Goal: Task Accomplishment & Management: Manage account settings

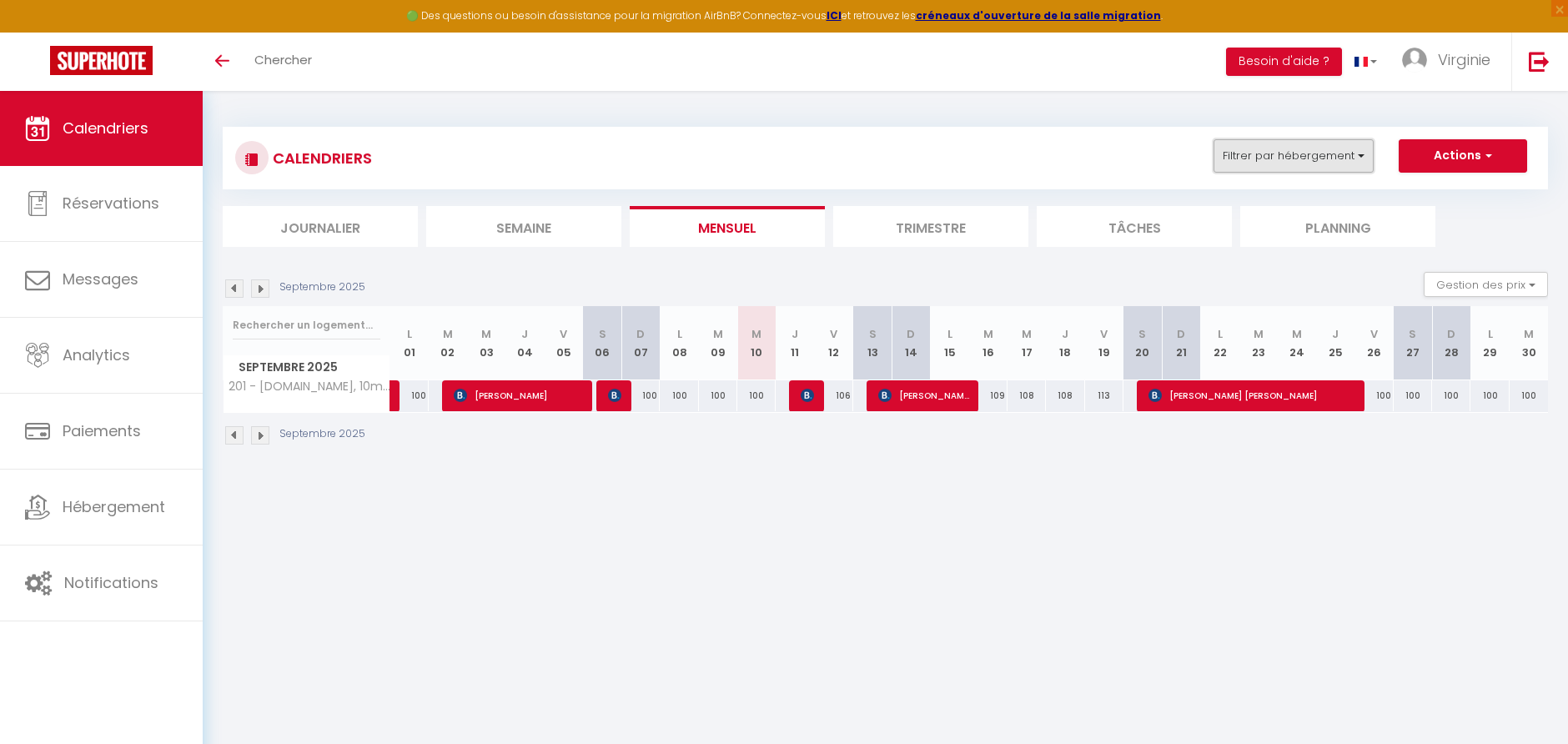
click at [1303, 149] on button "Filtrer par hébergement" at bounding box center [1294, 155] width 161 height 33
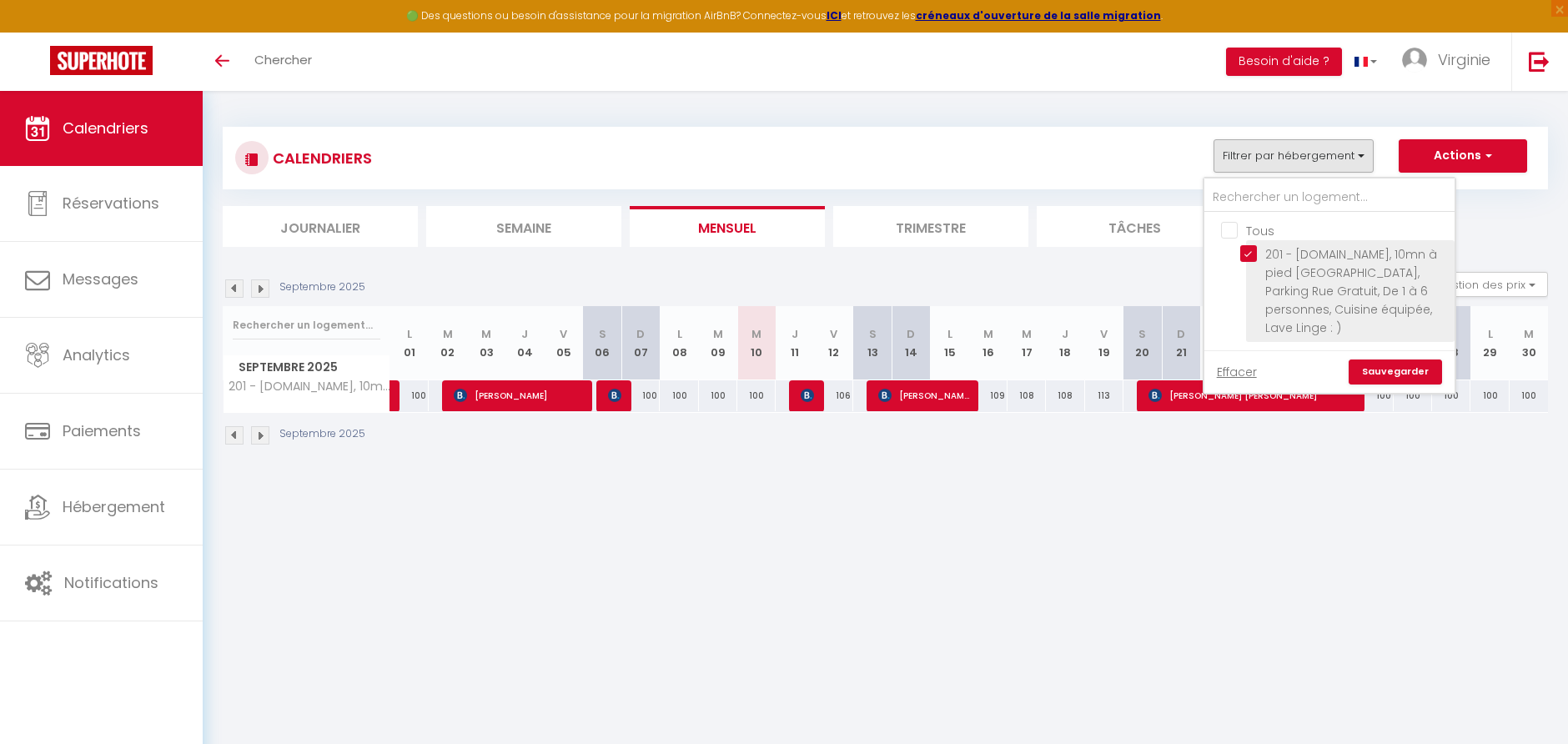
click at [1253, 255] on input "201 - [DOMAIN_NAME], 10mn à pied [GEOGRAPHIC_DATA], Parking Rue Gratuit, De 1 à…" at bounding box center [1344, 254] width 208 height 17
checkbox input "false"
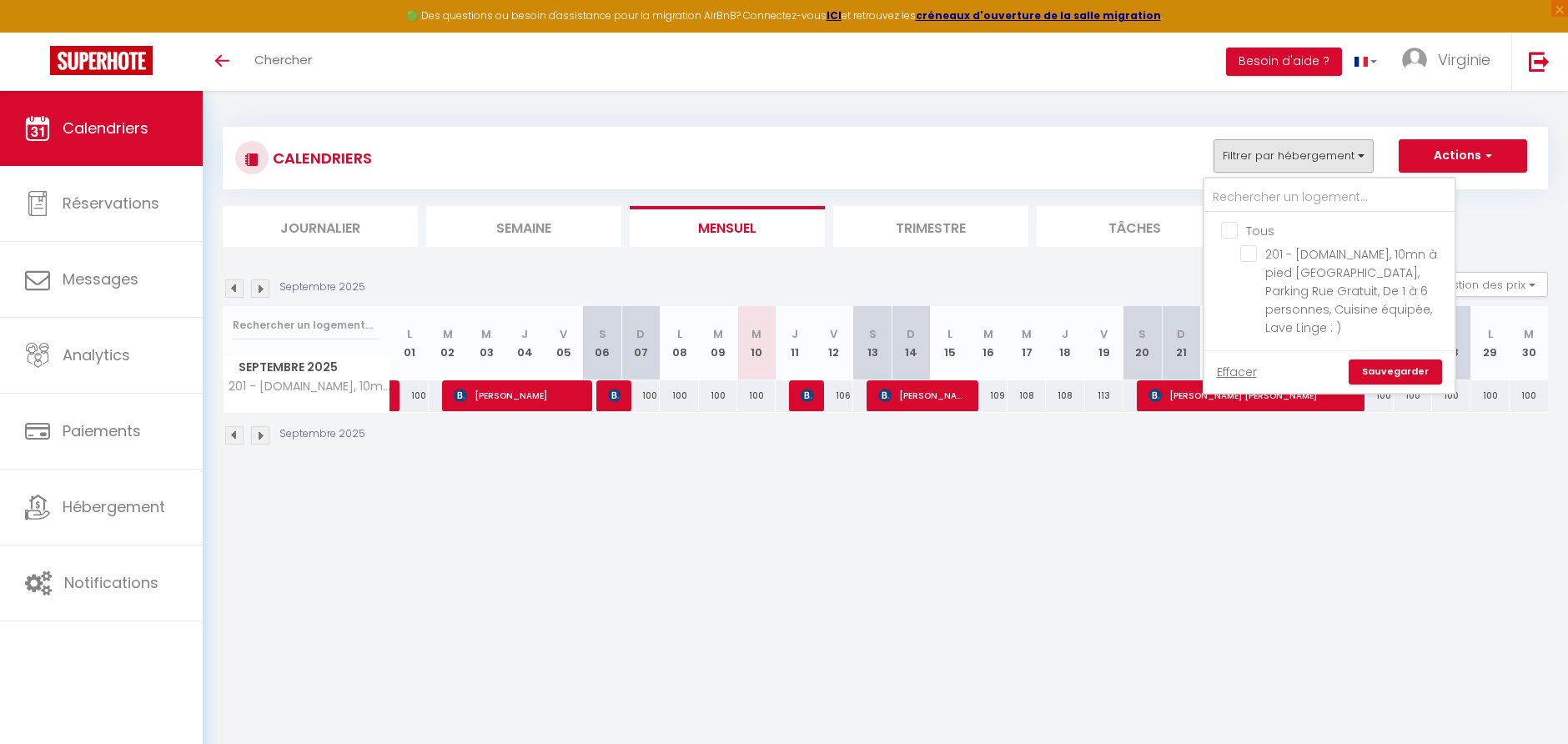
click at [1022, 161] on div "CALENDRIERS Filtrer par hébergement Tous 201 - [DOMAIN_NAME], 10mn à pied Métro…" at bounding box center [885, 158] width 1301 height 38
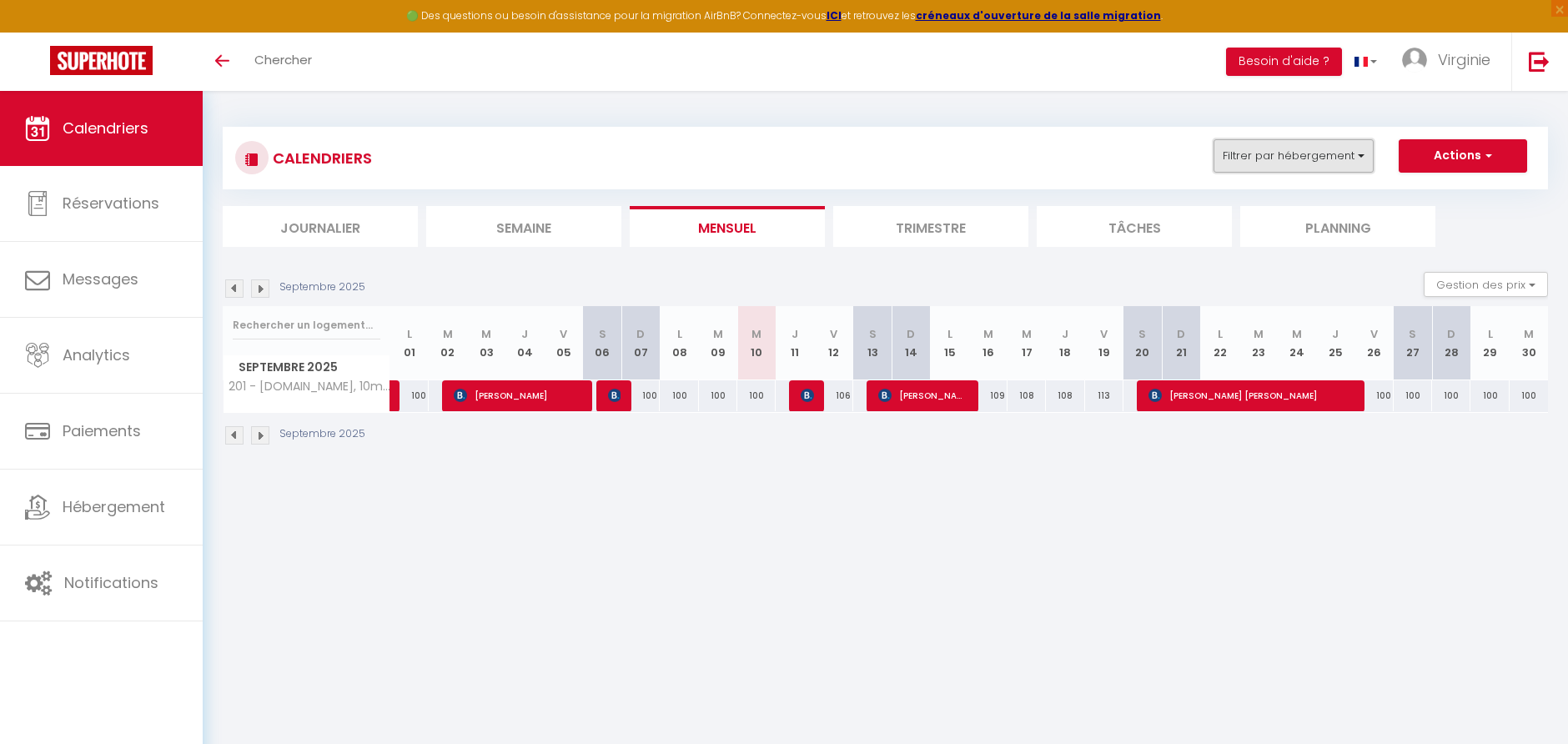
click at [1331, 149] on button "Filtrer par hébergement" at bounding box center [1294, 155] width 161 height 33
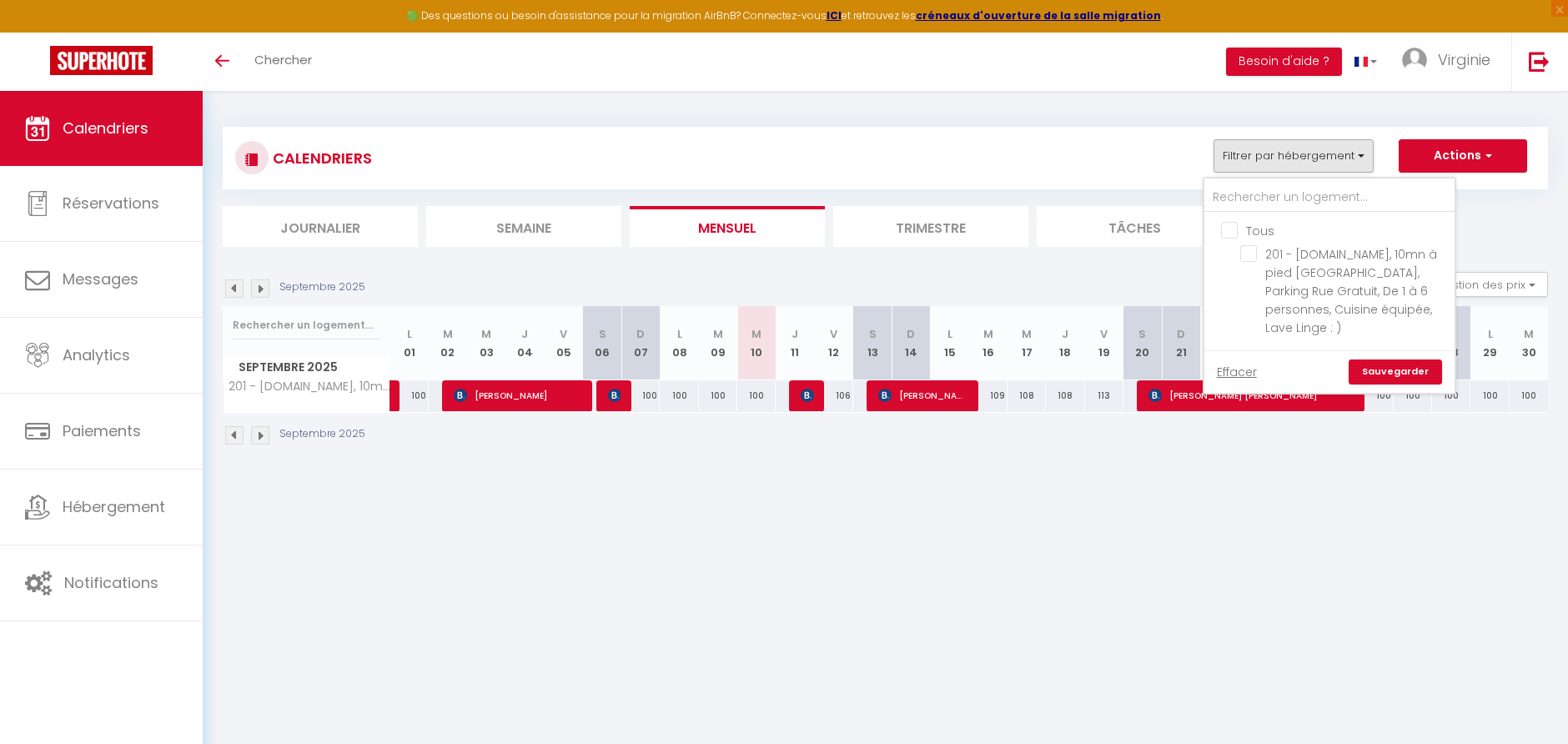
click at [1237, 232] on input "Tous" at bounding box center [1346, 230] width 250 height 17
checkbox input "true"
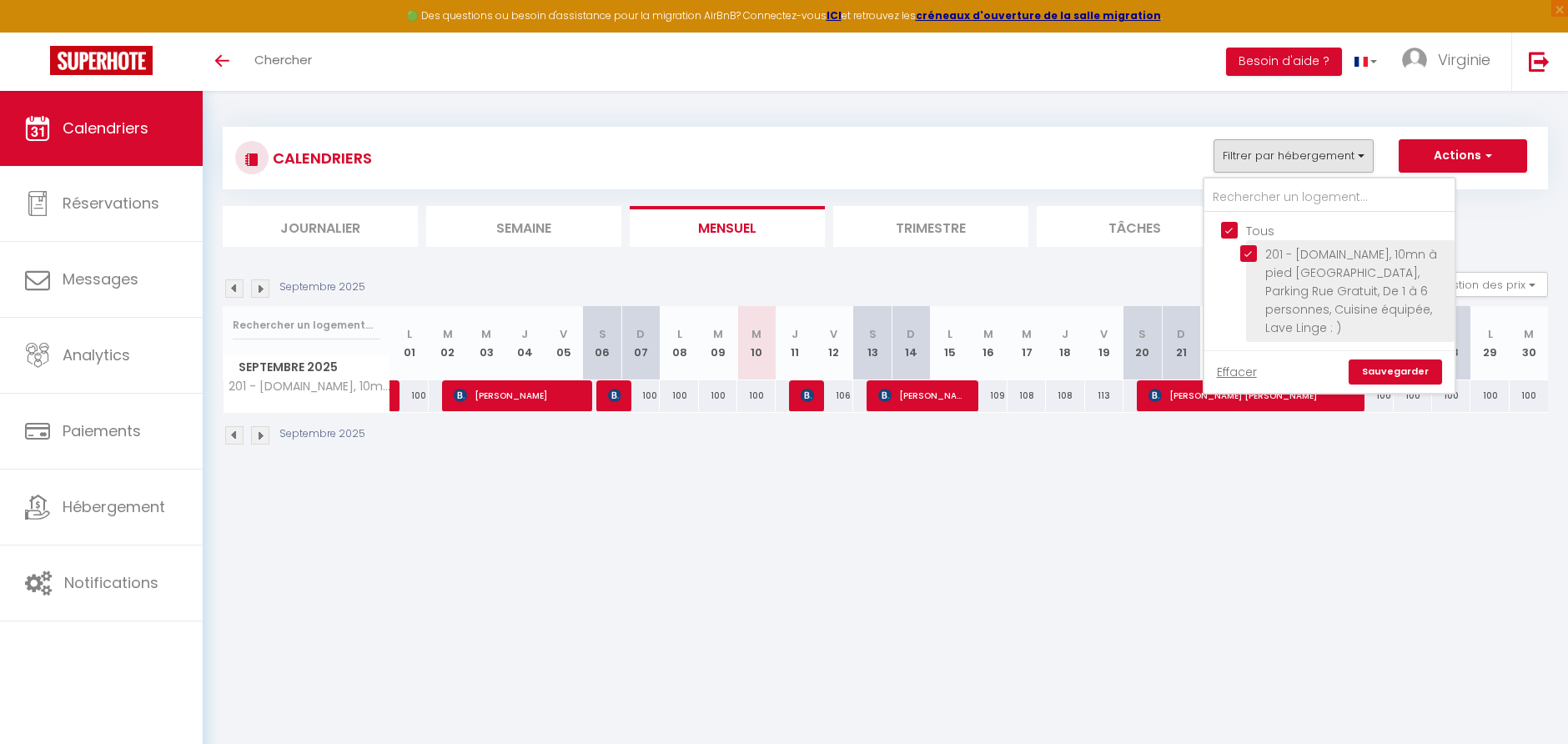
click at [1246, 252] on input "201 - [DOMAIN_NAME], 10mn à pied [GEOGRAPHIC_DATA], Parking Rue Gratuit, De 1 à…" at bounding box center [1344, 254] width 208 height 17
checkbox input "false"
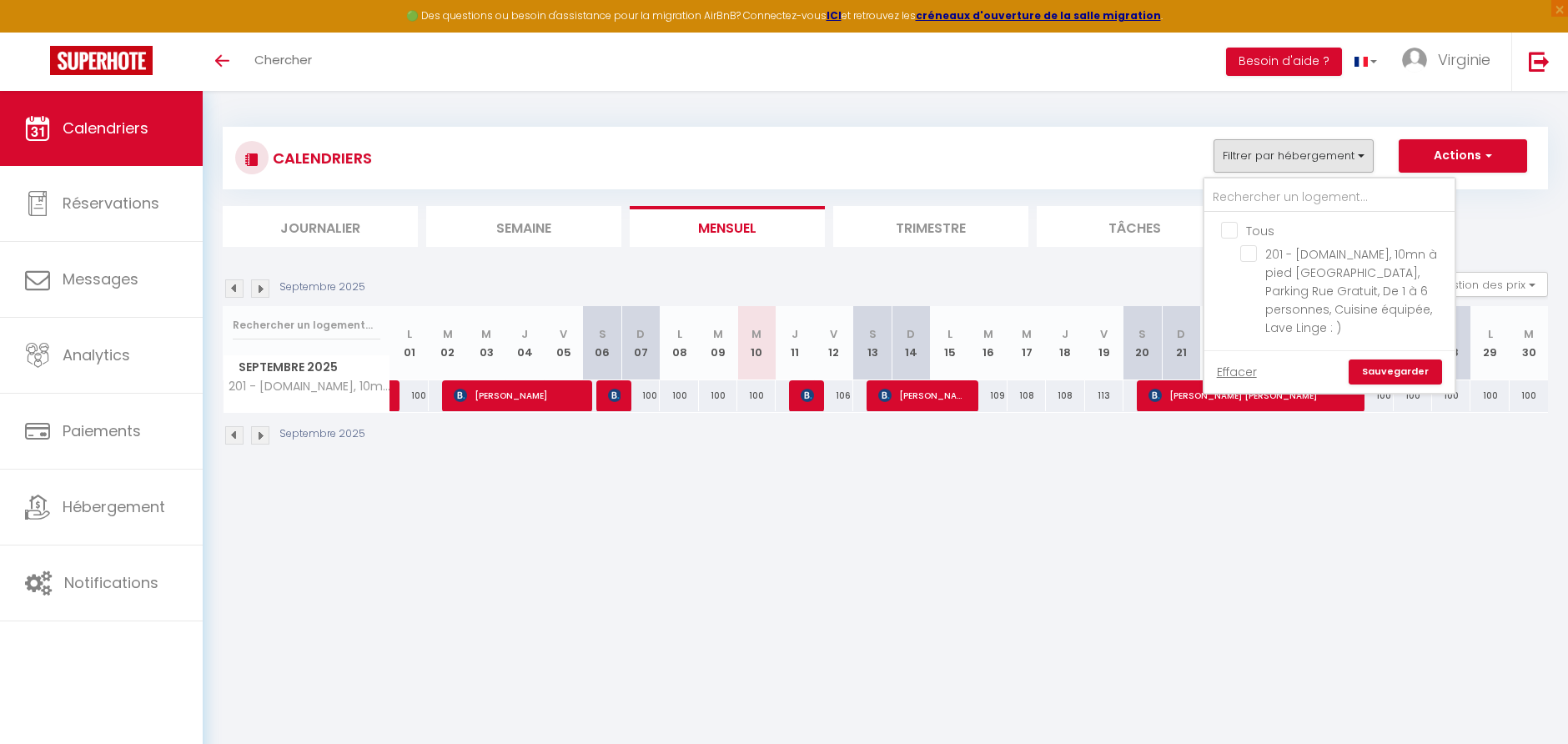
click at [1226, 230] on input "Tous" at bounding box center [1346, 230] width 250 height 17
checkbox input "true"
click at [1412, 360] on link "Sauvegarder" at bounding box center [1395, 372] width 93 height 25
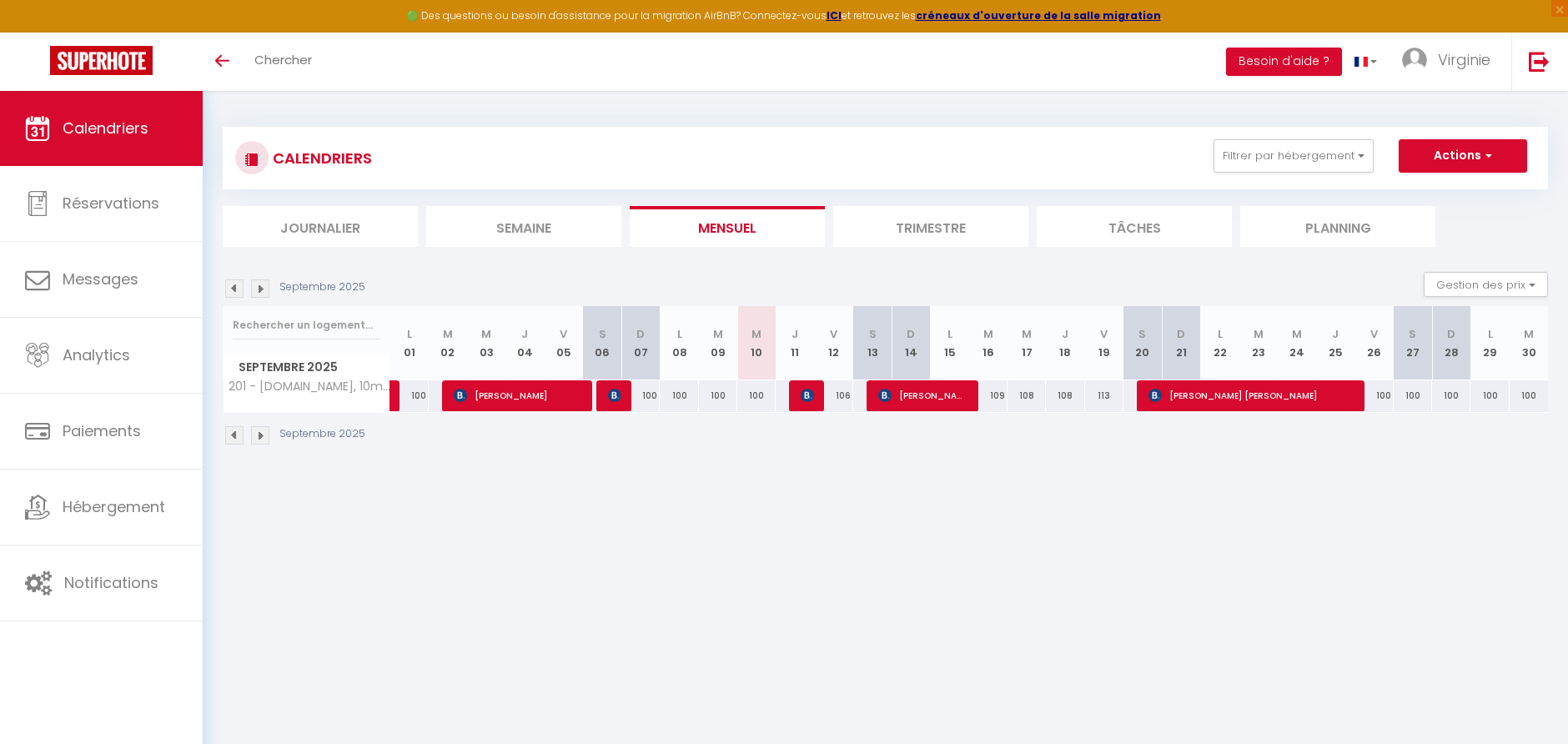
click at [100, 119] on span "Calendriers" at bounding box center [105, 128] width 86 height 21
click at [1327, 158] on button "Filtrer par hébergement" at bounding box center [1294, 155] width 161 height 33
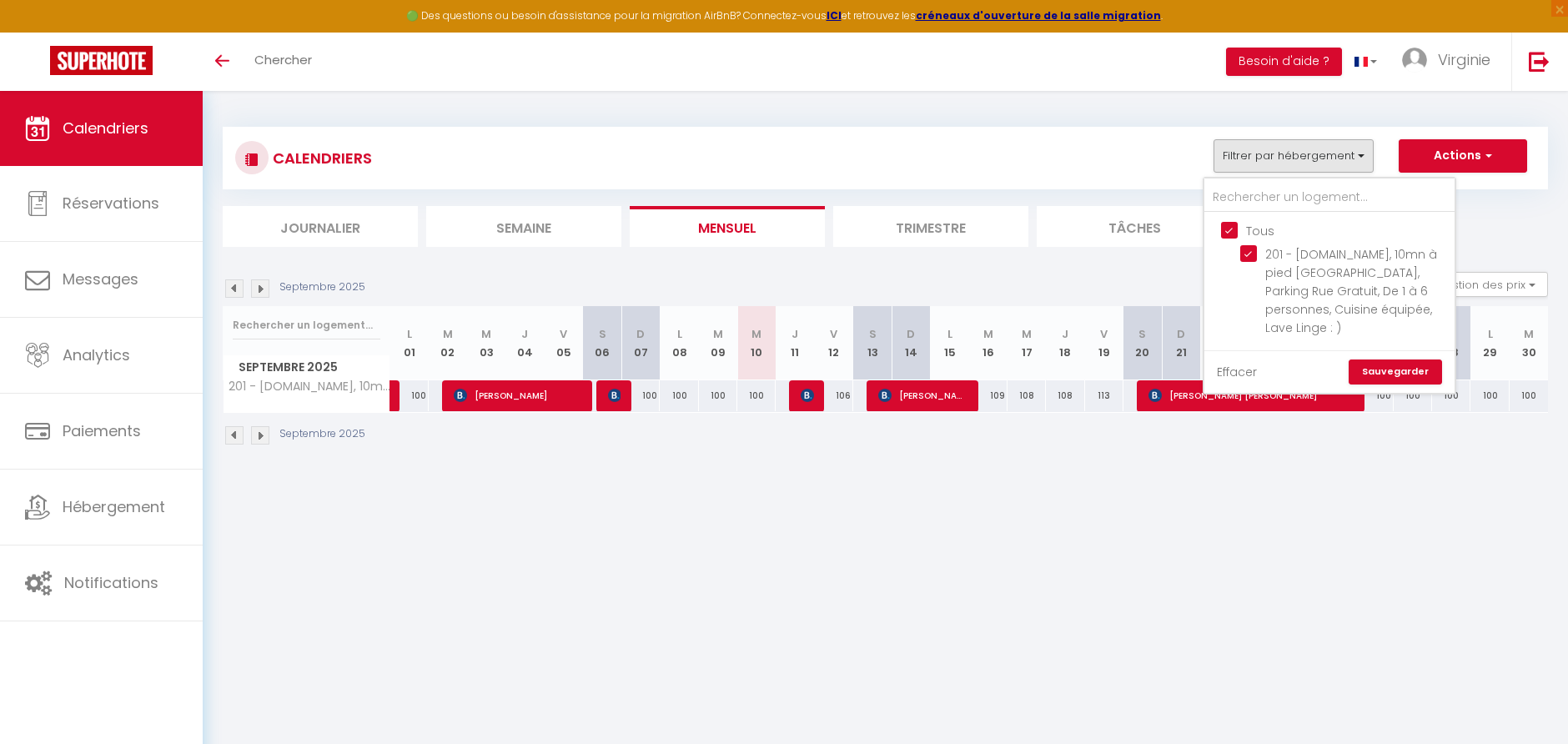
click at [1228, 363] on link "Effacer" at bounding box center [1237, 372] width 40 height 18
checkbox input "false"
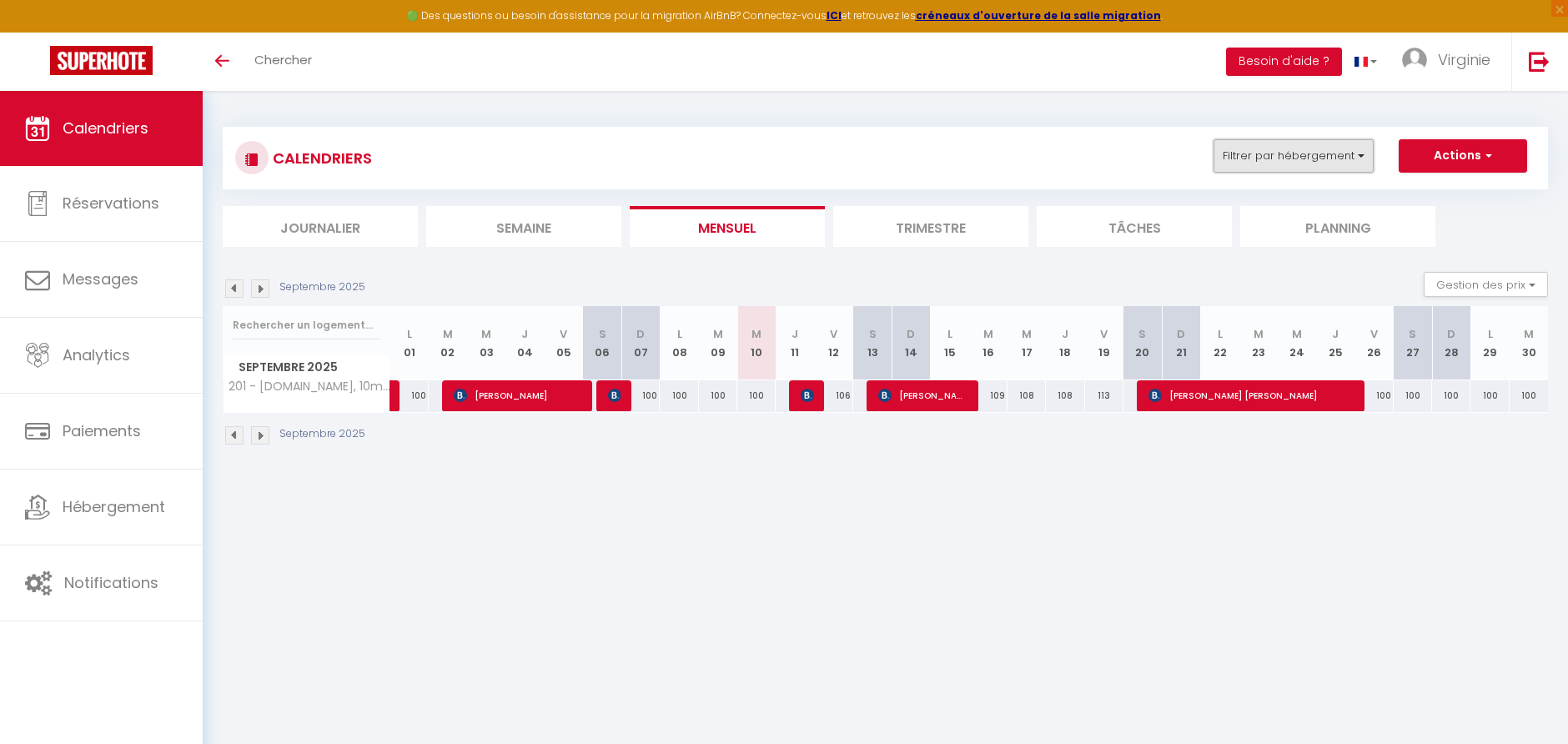
click at [1291, 157] on button "Filtrer par hébergement" at bounding box center [1294, 155] width 161 height 33
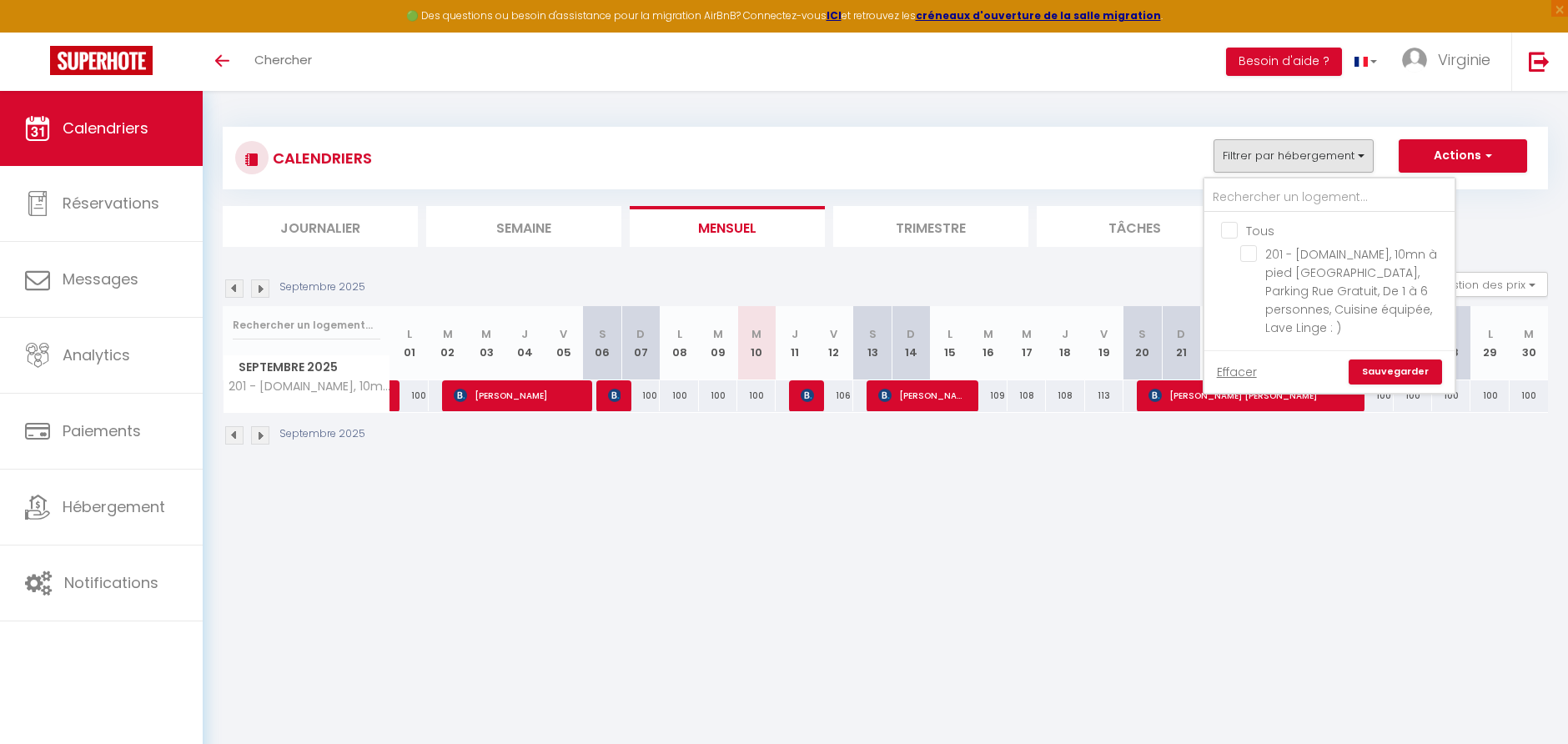
click at [1233, 231] on input "Tous" at bounding box center [1346, 230] width 250 height 17
checkbox input "true"
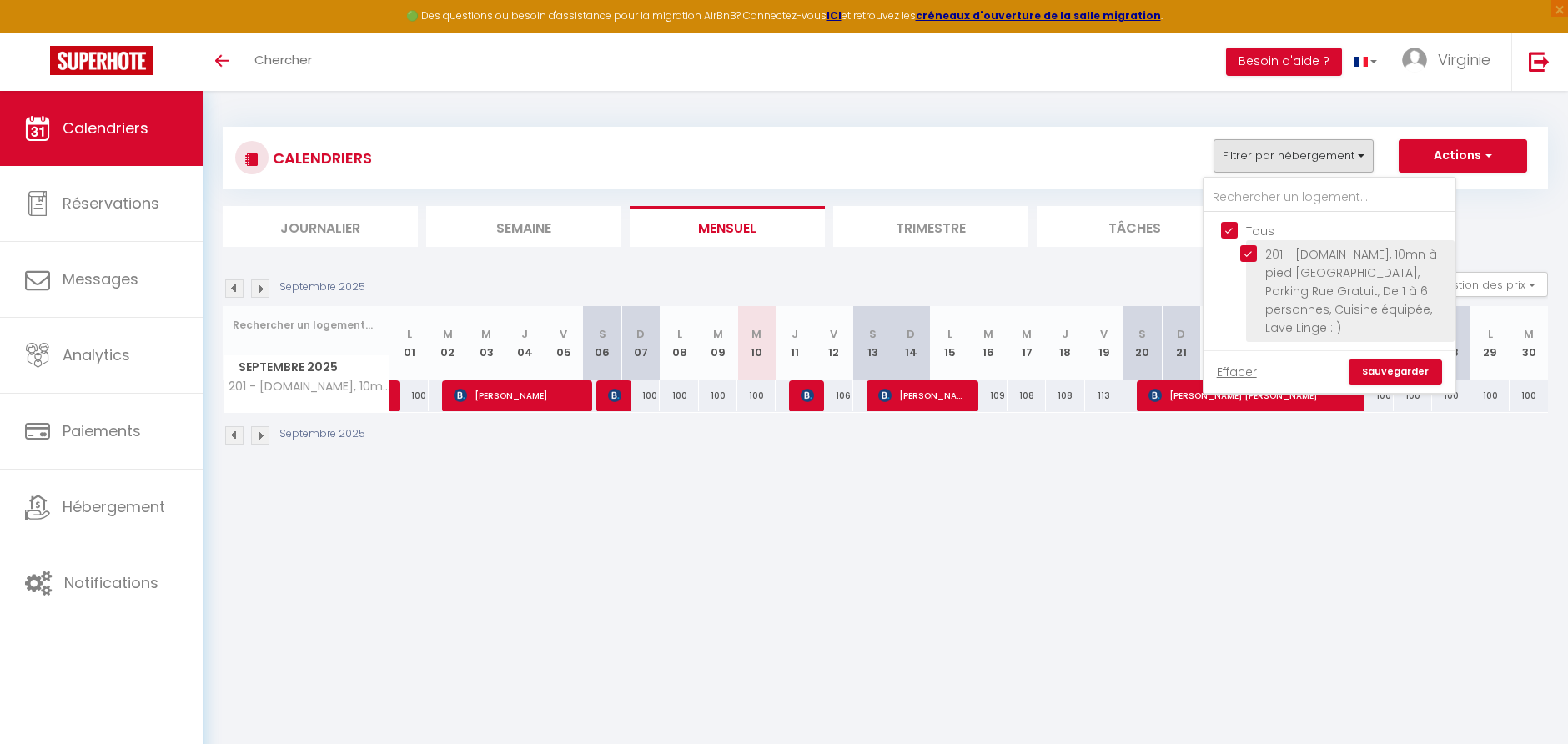
click at [1249, 249] on input "201 - [DOMAIN_NAME], 10mn à pied [GEOGRAPHIC_DATA], Parking Rue Gratuit, De 1 à…" at bounding box center [1344, 254] width 208 height 17
checkbox input "false"
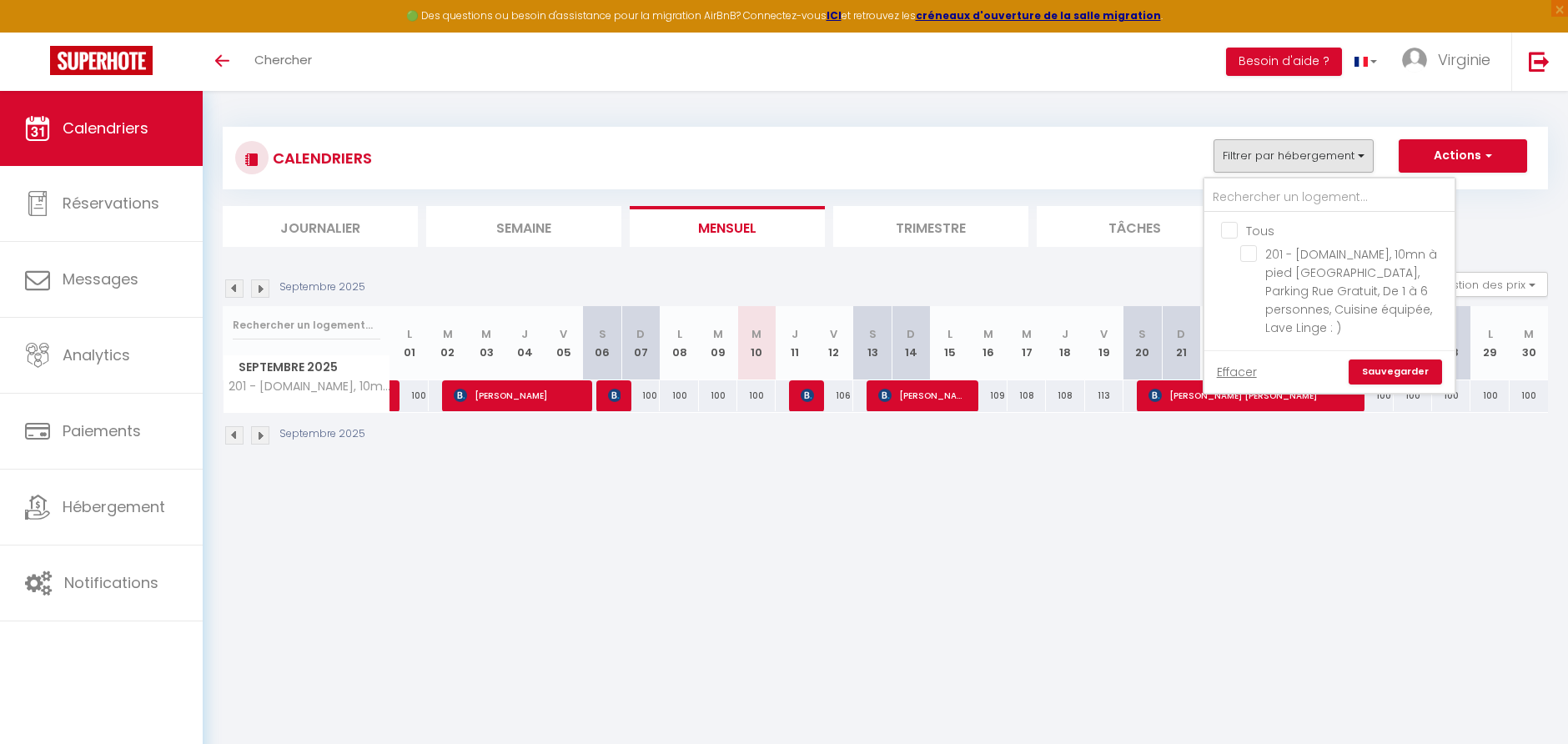
click at [1229, 233] on input "Tous" at bounding box center [1346, 230] width 250 height 17
checkbox input "true"
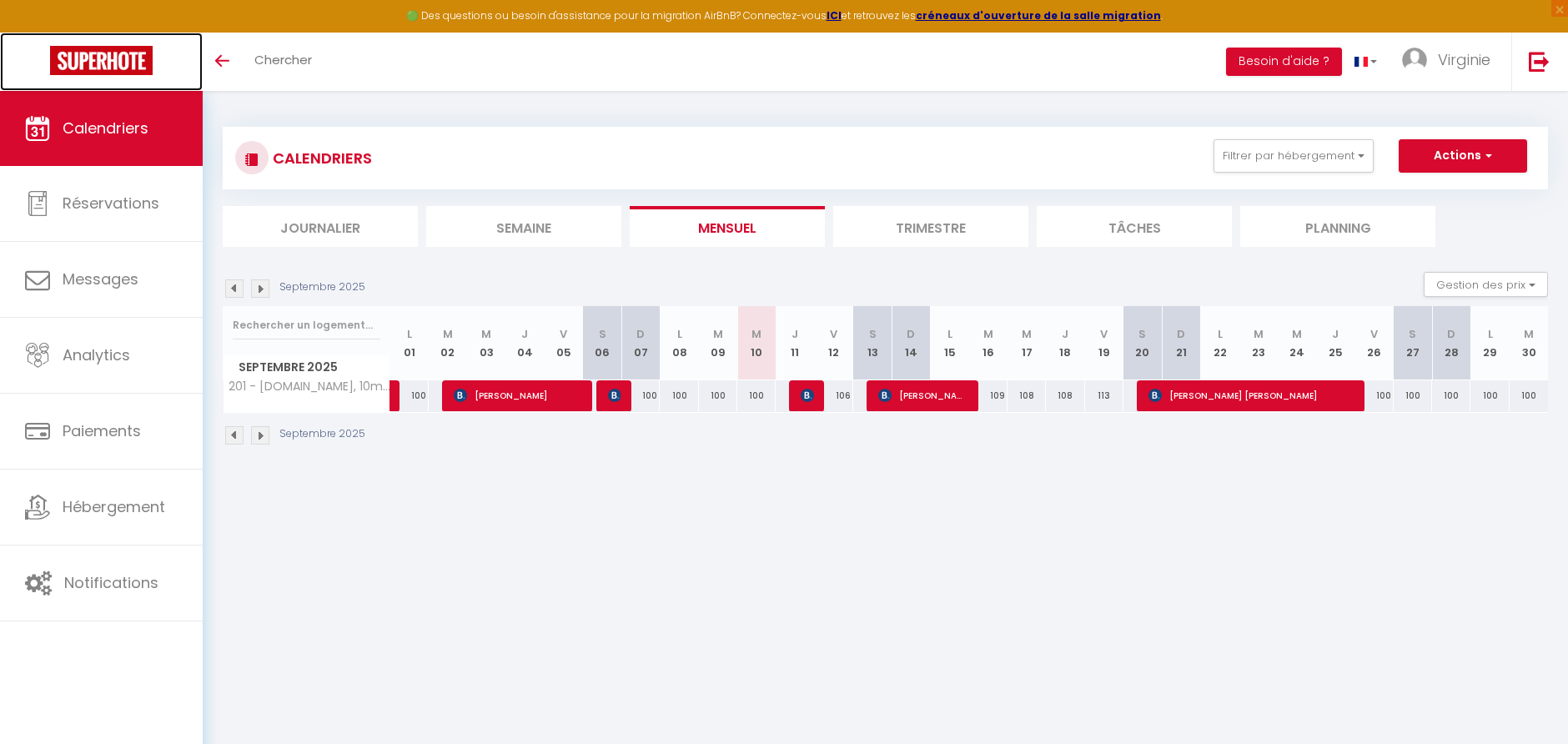
click at [74, 62] on img at bounding box center [102, 61] width 102 height 29
